Goal: Transaction & Acquisition: Purchase product/service

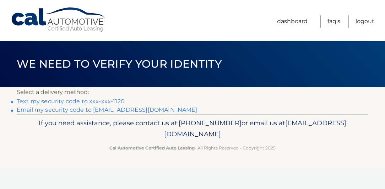
click at [30, 111] on link "Email my security code to [EMAIL_ADDRESS][DOMAIN_NAME]" at bounding box center [107, 109] width 181 height 7
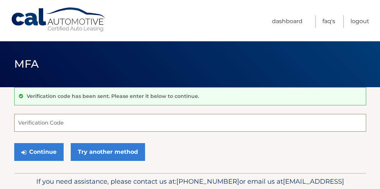
click at [19, 126] on input "Verification Code" at bounding box center [190, 123] width 352 height 18
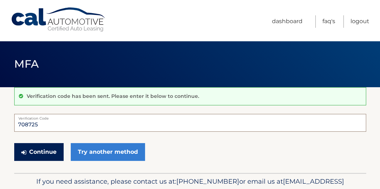
type input "708725"
click at [38, 153] on button "Continue" at bounding box center [38, 152] width 49 height 18
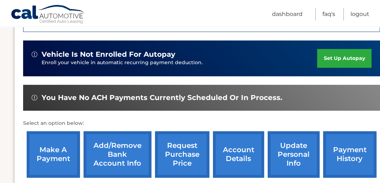
scroll to position [224, 0]
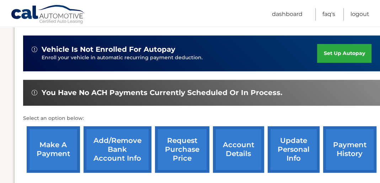
click at [43, 145] on link "make a payment" at bounding box center [53, 150] width 53 height 47
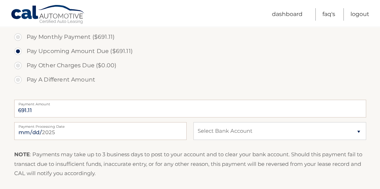
scroll to position [247, 0]
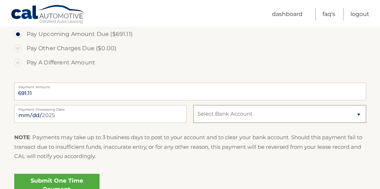
click at [215, 113] on select "Select Bank Account Checking TRUIST BANK *****6612 Checking JPMORGAN CHASE BANK…" at bounding box center [279, 114] width 172 height 18
select select "NmVkZTMzOWQtZmEyNS00NGJiLWIwZGYtZjI4ZTMwNDVkZWJl"
click at [193, 105] on select "Select Bank Account Checking TRUIST BANK *****6612 Checking JPMORGAN CHASE BANK…" at bounding box center [279, 114] width 172 height 18
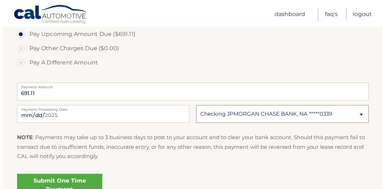
scroll to position [308, 0]
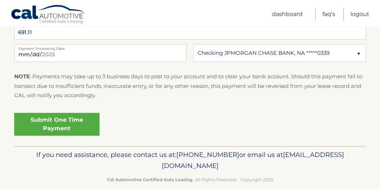
click at [60, 127] on link "Submit One Time Payment" at bounding box center [56, 124] width 85 height 23
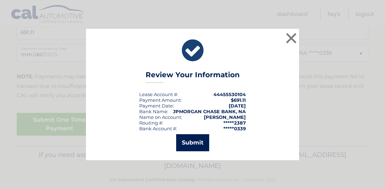
click at [186, 145] on button "Submit" at bounding box center [192, 142] width 33 height 17
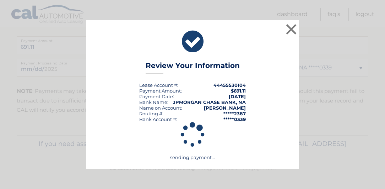
scroll to position [293, 0]
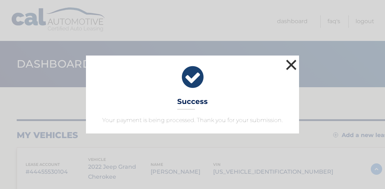
click at [291, 67] on button "×" at bounding box center [291, 65] width 14 height 14
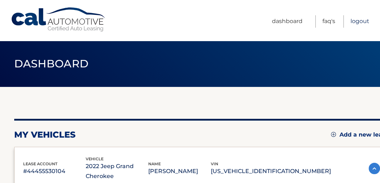
click at [354, 21] on link "Logout" at bounding box center [359, 21] width 19 height 12
